Goal: Transaction & Acquisition: Purchase product/service

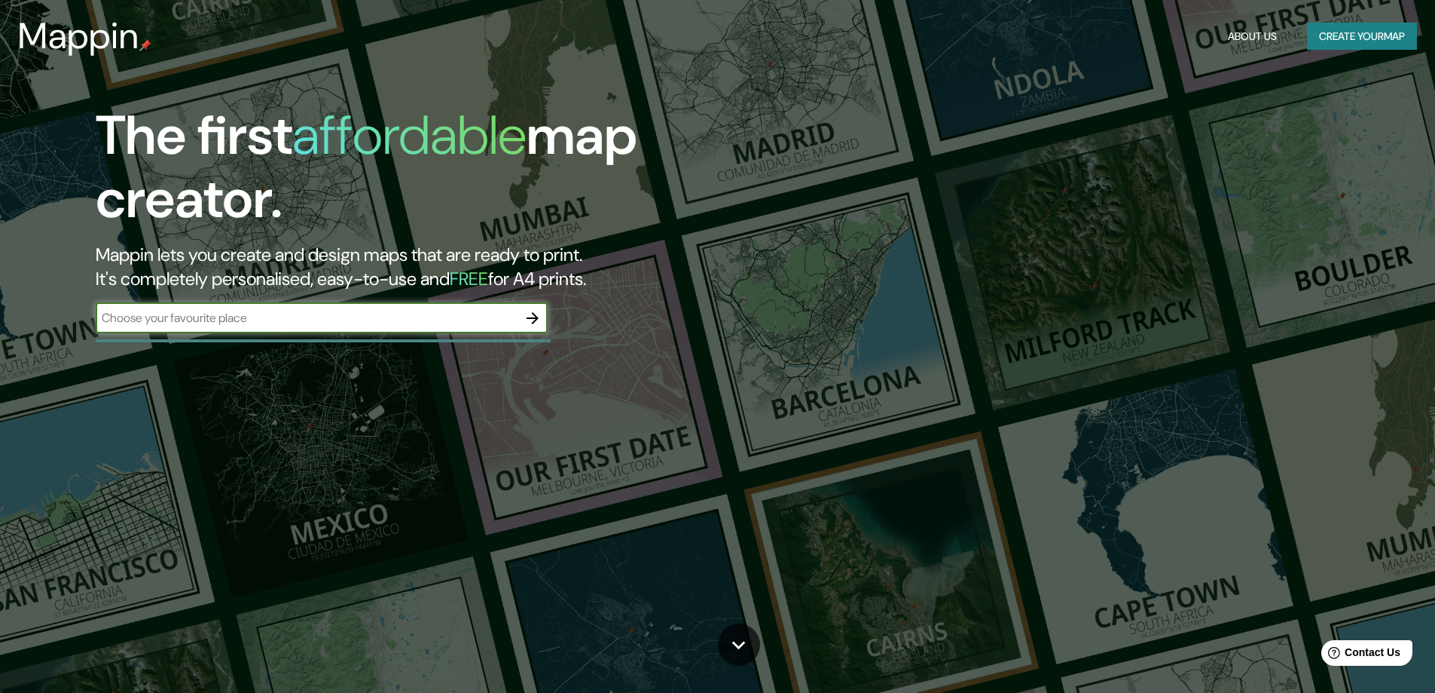
click at [438, 316] on input "text" at bounding box center [307, 317] width 422 height 17
type input "[GEOGRAPHIC_DATA]"
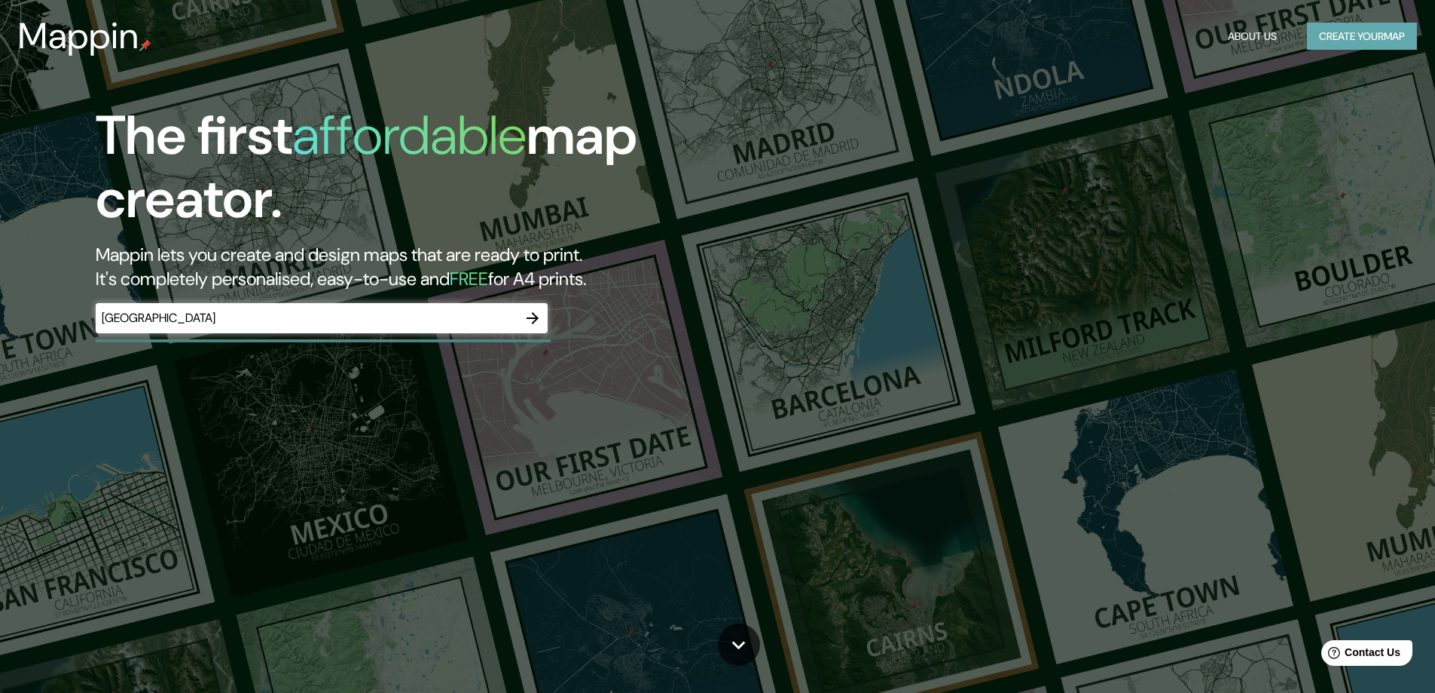
click at [1330, 29] on button "Create your map" at bounding box center [1362, 37] width 110 height 28
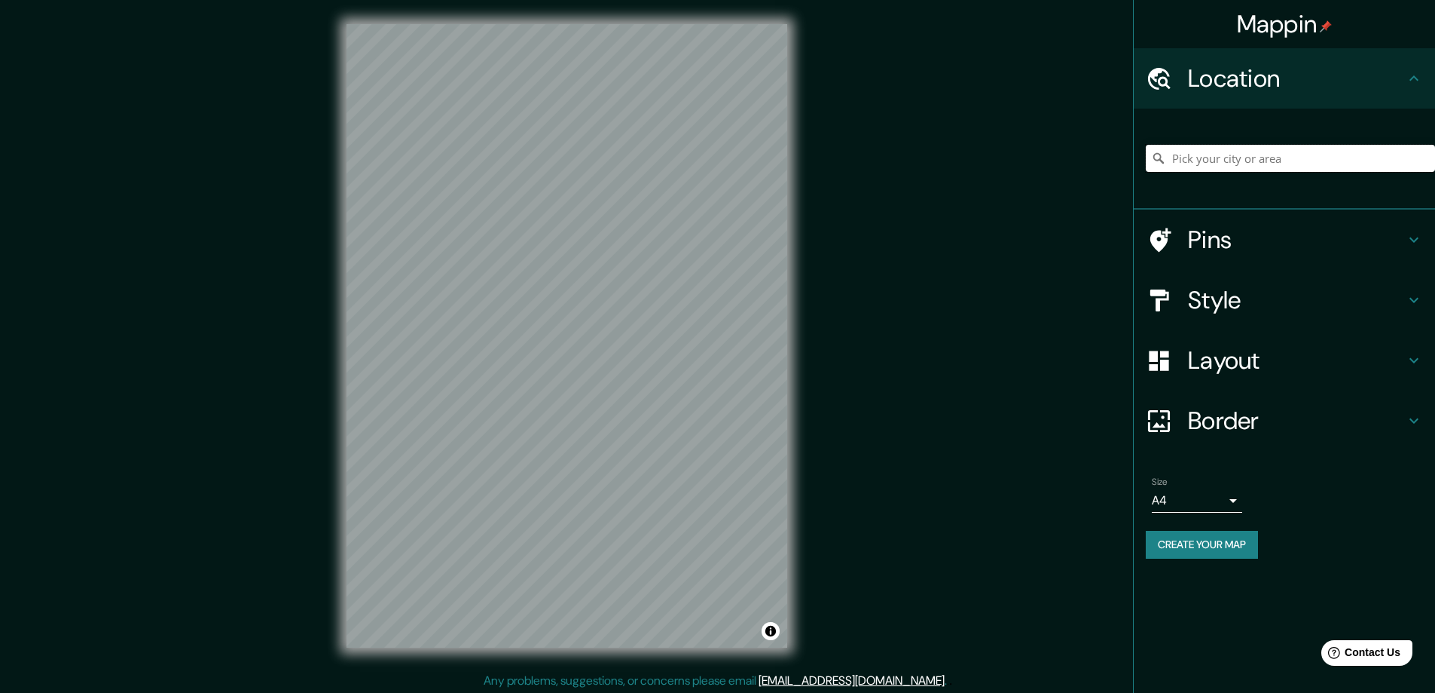
click at [1280, 167] on input "Pick your city or area" at bounding box center [1290, 158] width 289 height 27
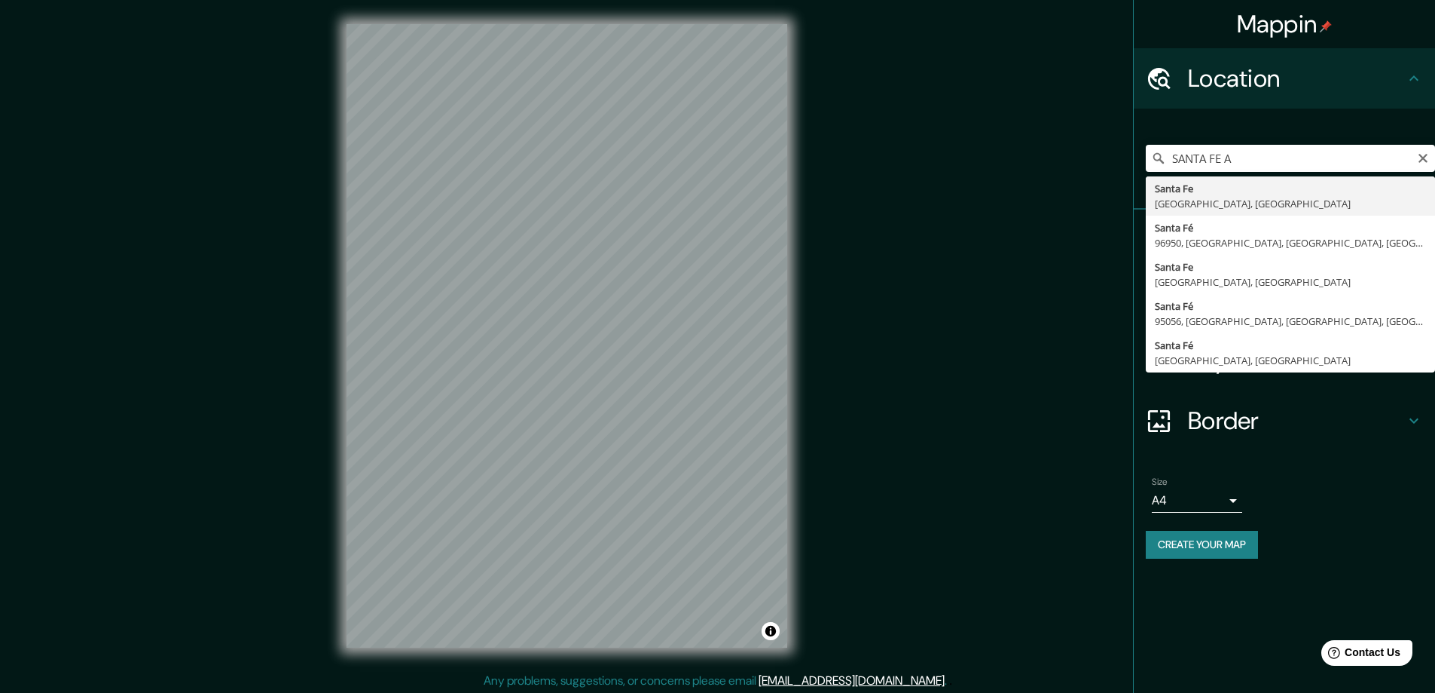
type input "[GEOGRAPHIC_DATA], [GEOGRAPHIC_DATA], [GEOGRAPHIC_DATA]"
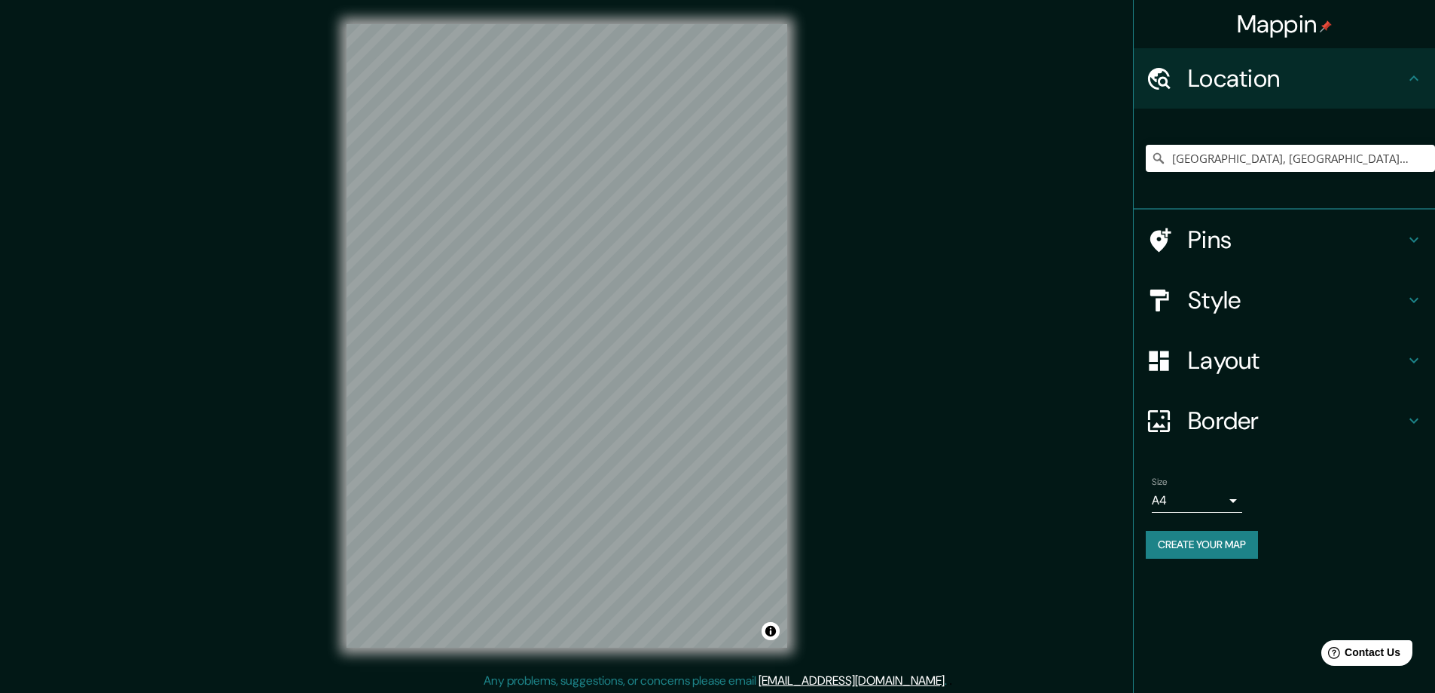
click at [1228, 545] on button "Create your map" at bounding box center [1202, 544] width 112 height 28
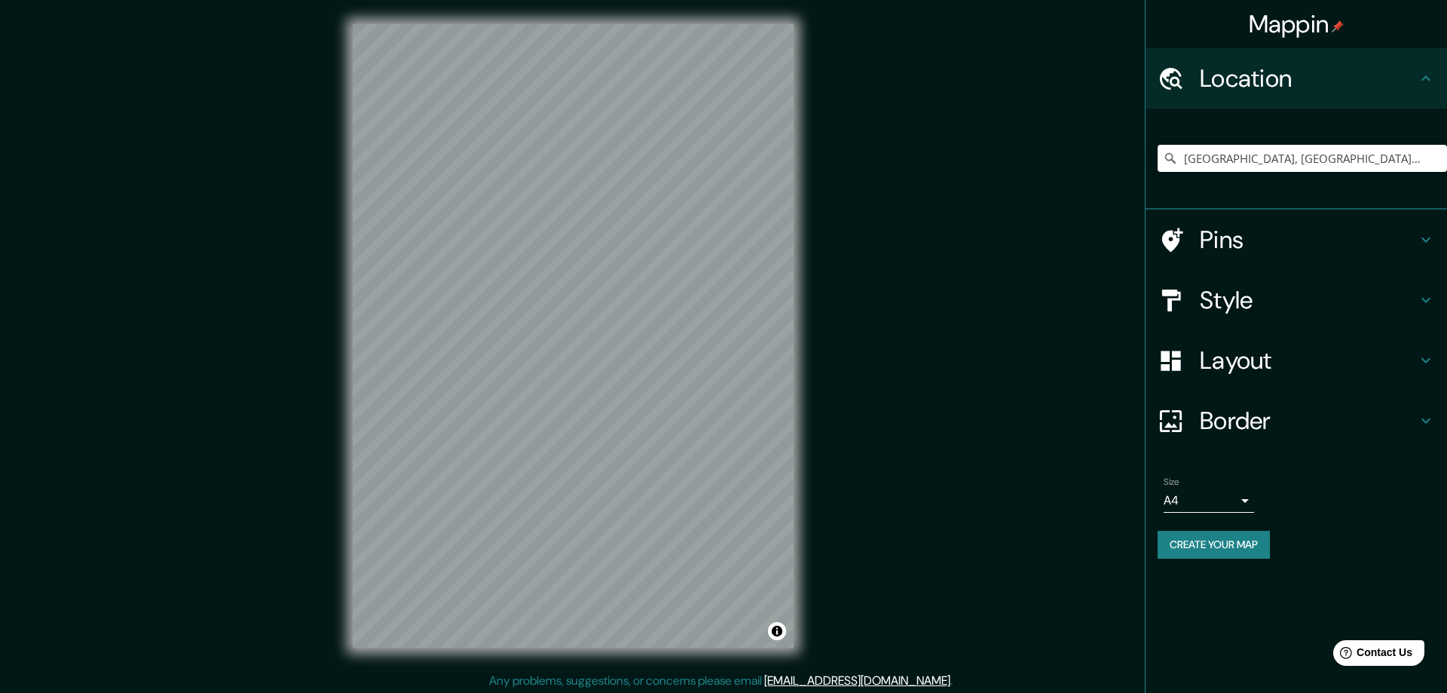
click at [1231, 509] on body "Mappin Location [GEOGRAPHIC_DATA], [GEOGRAPHIC_DATA], [GEOGRAPHIC_DATA] Pins St…" at bounding box center [723, 346] width 1447 height 693
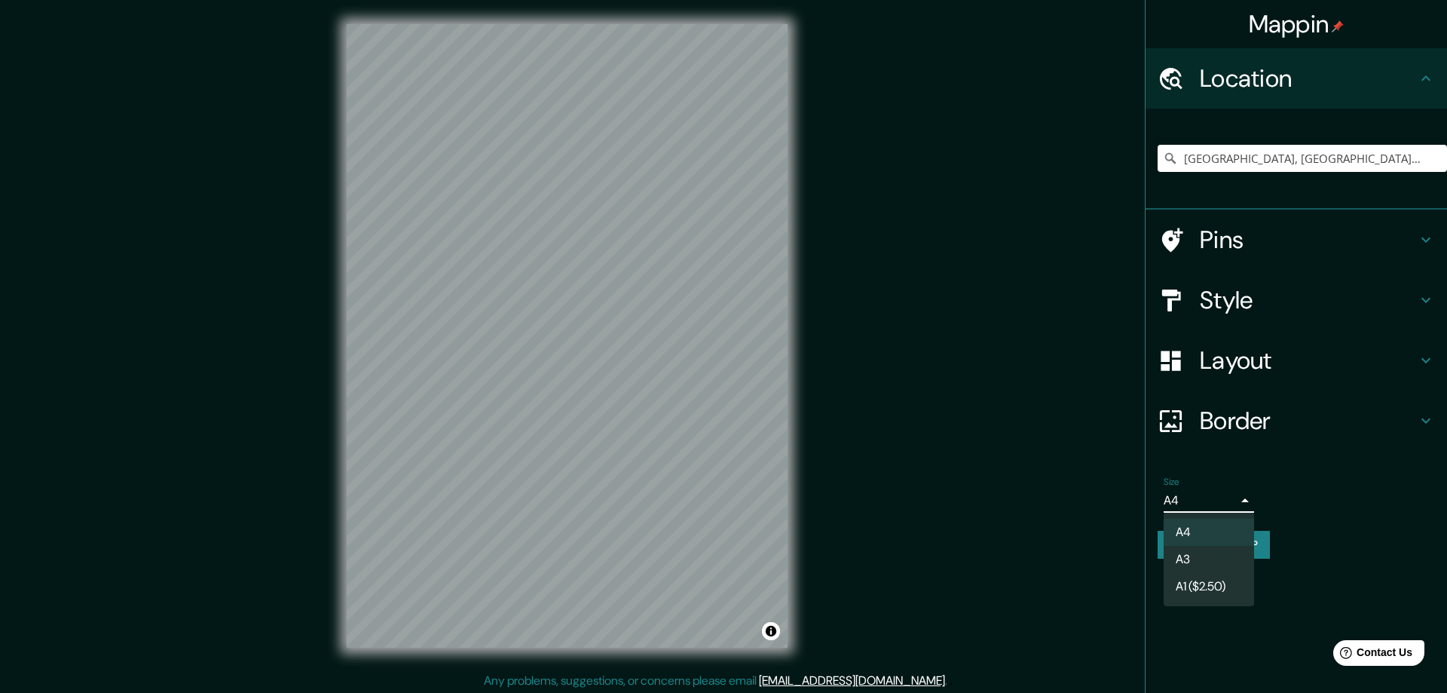
click at [1238, 497] on div at bounding box center [723, 346] width 1447 height 693
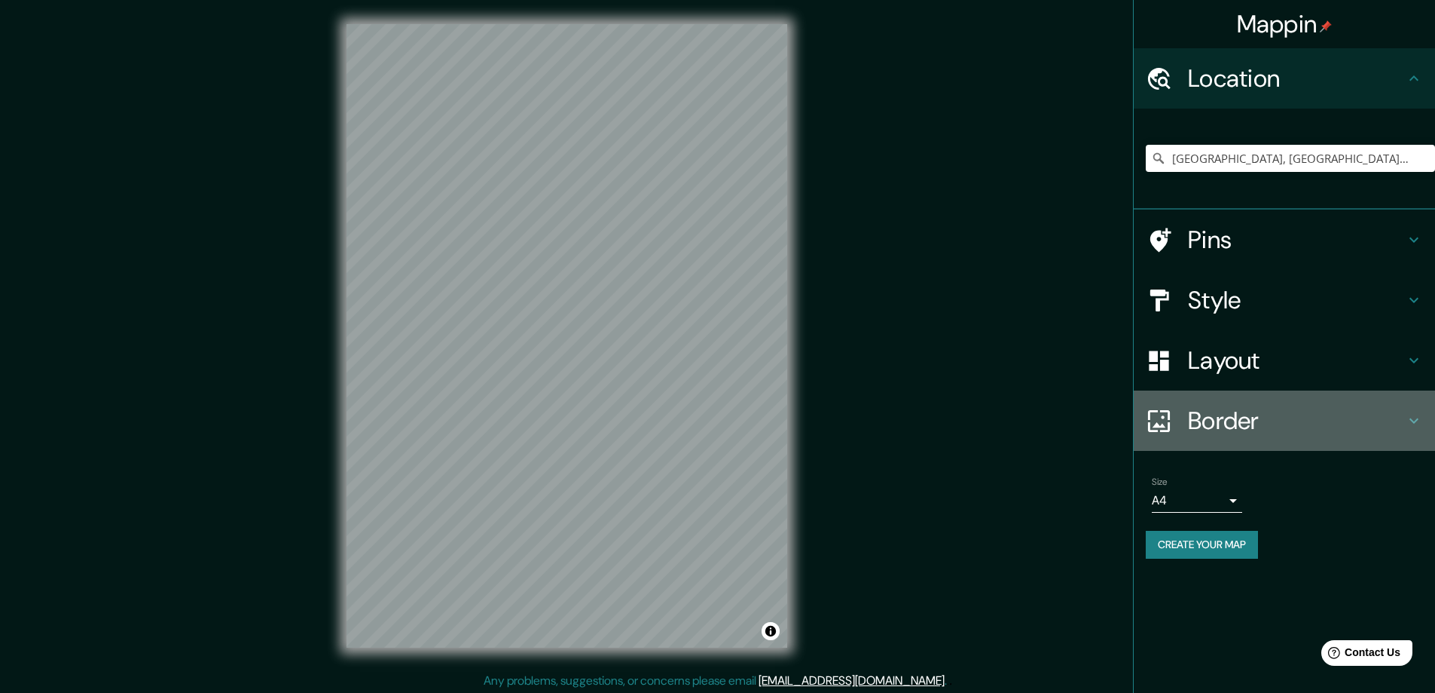
click at [1289, 436] on div "Border" at bounding box center [1284, 420] width 301 height 60
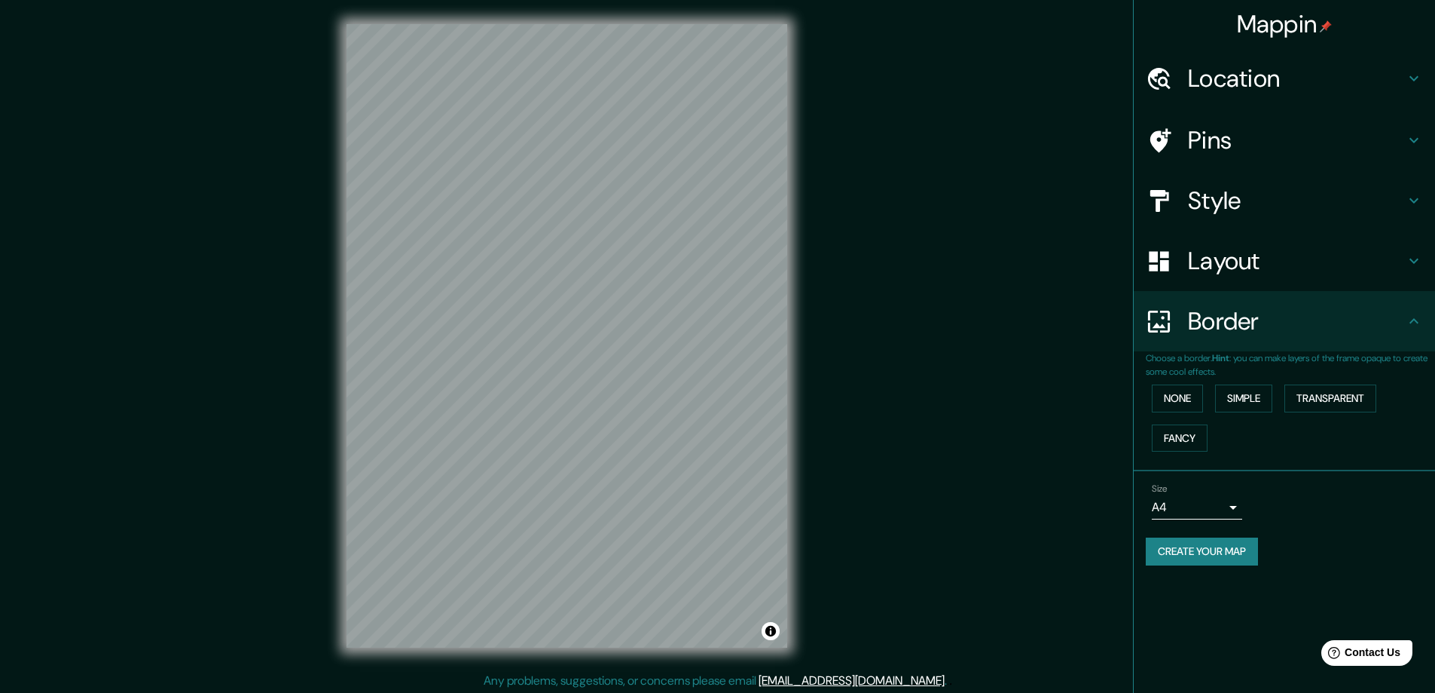
click at [1278, 262] on h4 "Layout" at bounding box center [1296, 261] width 217 height 30
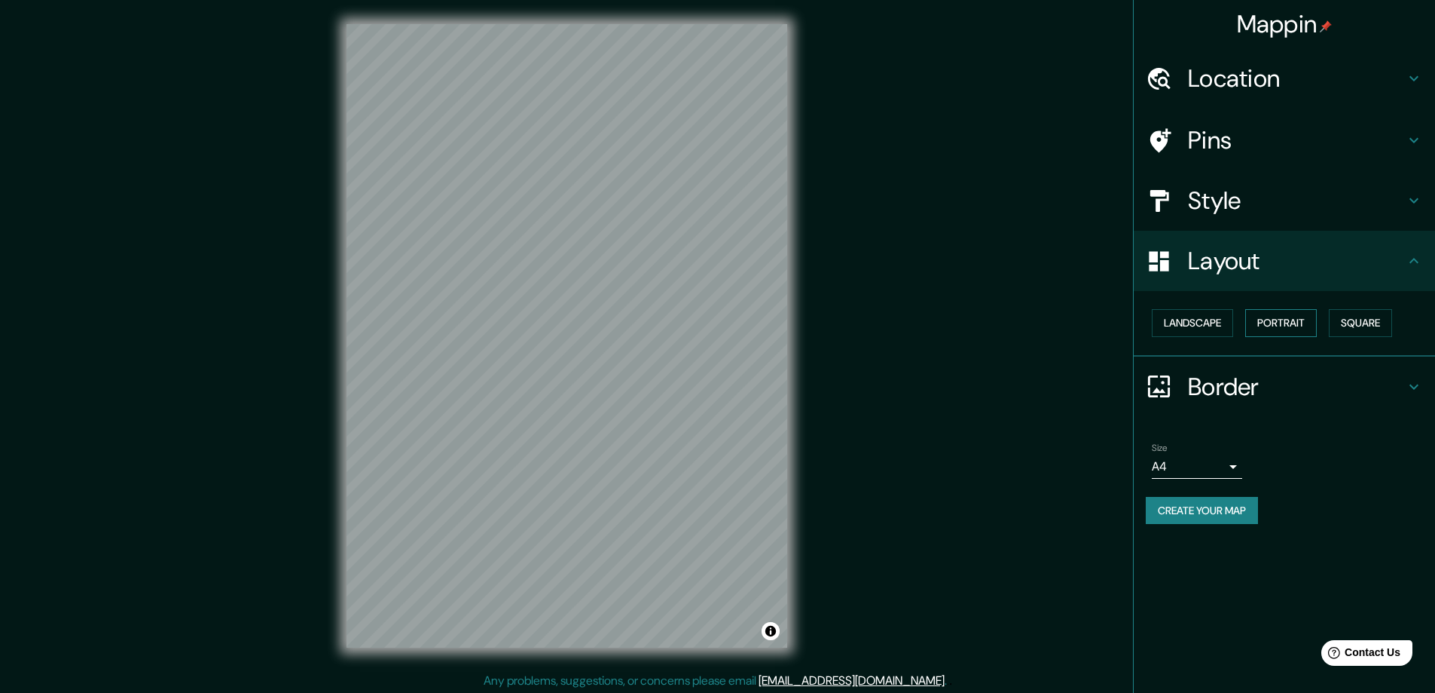
click at [1285, 318] on button "Portrait" at bounding box center [1282, 323] width 72 height 28
click at [1282, 329] on button "Portrait" at bounding box center [1282, 323] width 72 height 28
click at [1261, 323] on button "Portrait" at bounding box center [1282, 323] width 72 height 28
click at [1203, 327] on button "Landscape" at bounding box center [1192, 323] width 81 height 28
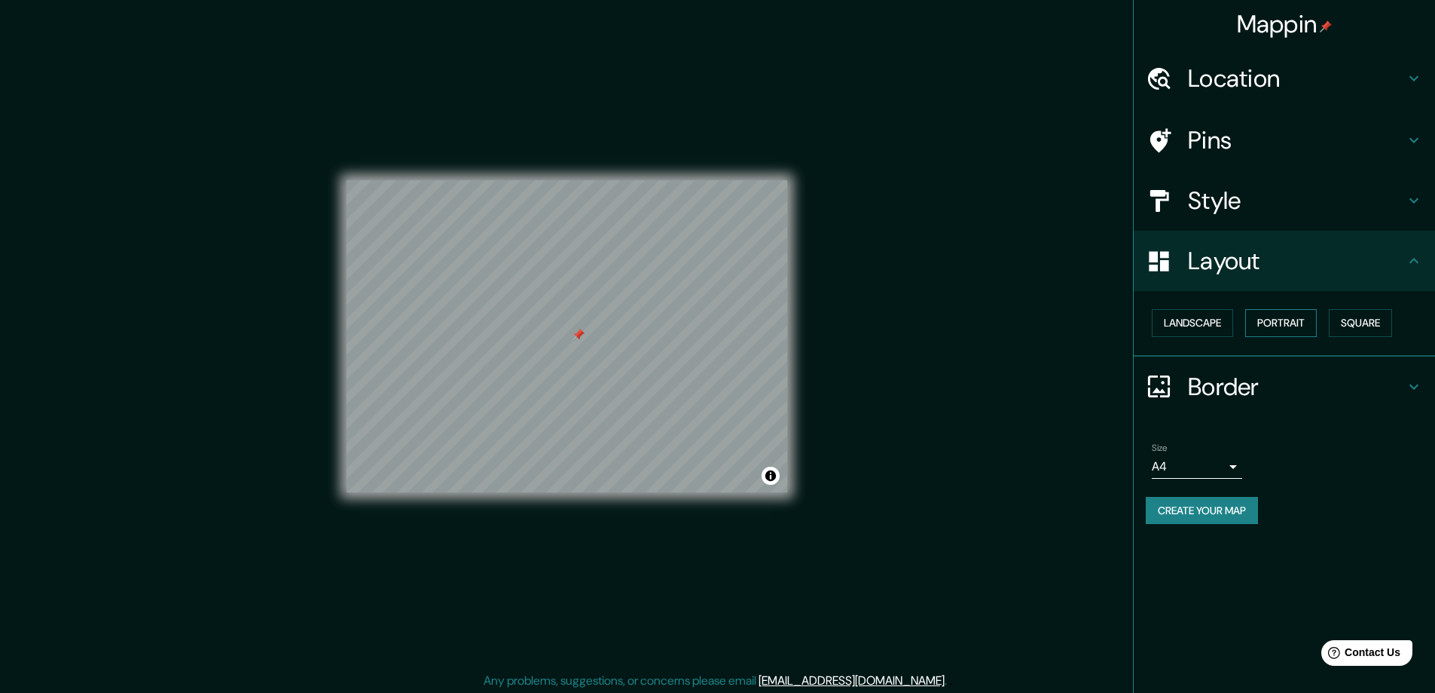
click at [1277, 318] on button "Portrait" at bounding box center [1282, 323] width 72 height 28
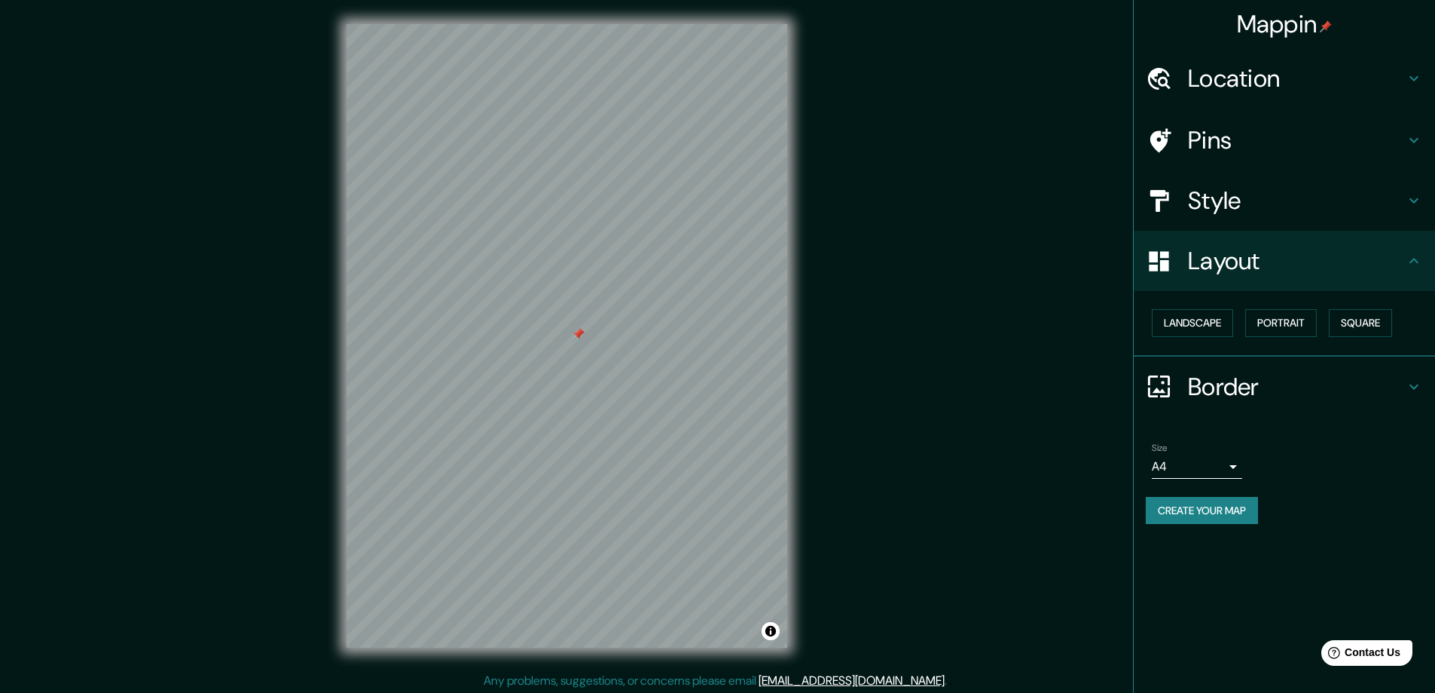
click at [810, 339] on div "© Mapbox © OpenStreetMap Improve this map" at bounding box center [567, 335] width 489 height 671
click at [576, 339] on div at bounding box center [579, 334] width 12 height 12
click at [581, 336] on div at bounding box center [576, 334] width 12 height 12
click at [723, 333] on div at bounding box center [723, 334] width 12 height 12
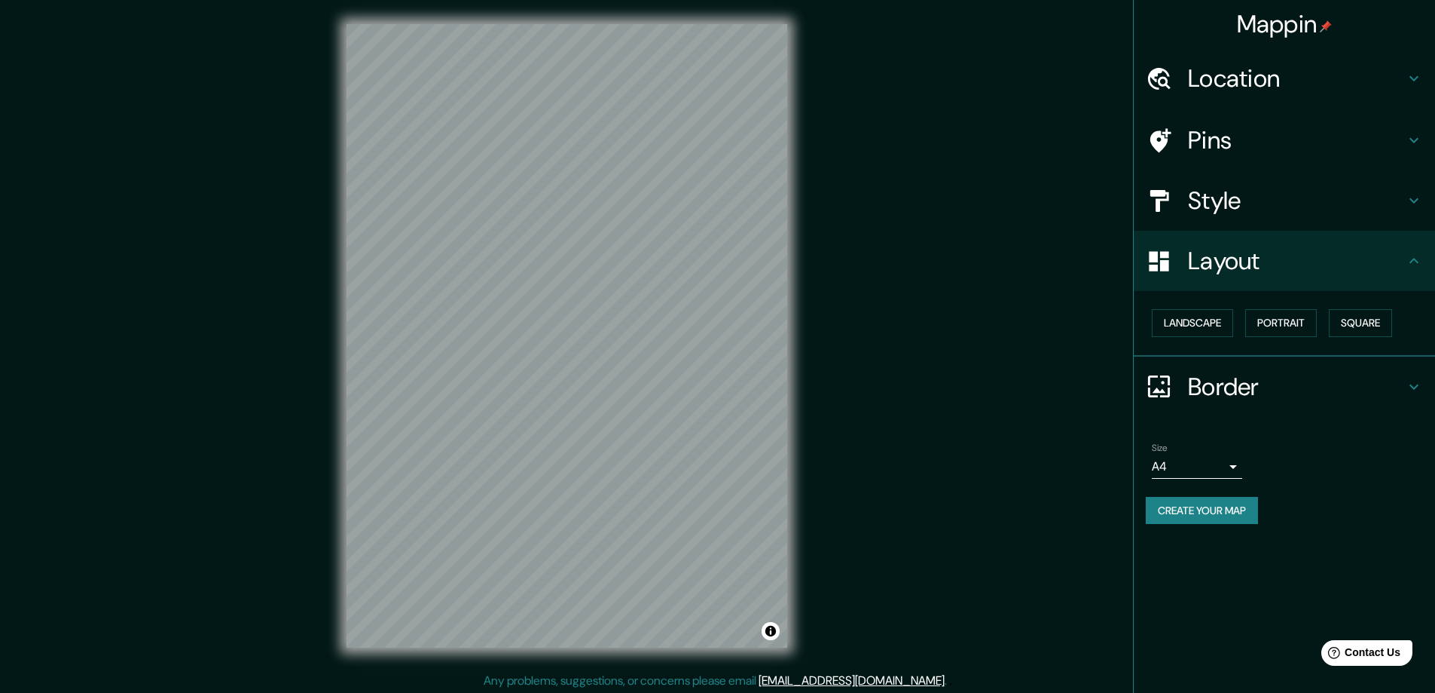
click at [300, 376] on div "Mappin Location [GEOGRAPHIC_DATA], [GEOGRAPHIC_DATA], [GEOGRAPHIC_DATA] Pins St…" at bounding box center [717, 348] width 1435 height 696
